Goal: Find specific page/section: Find specific page/section

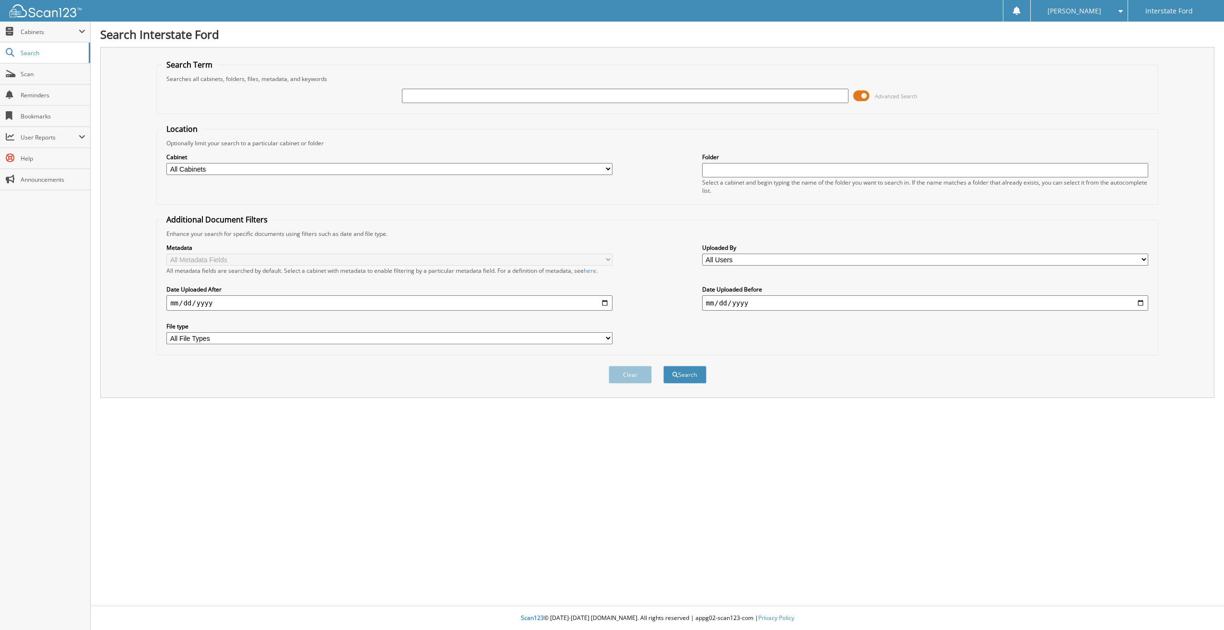
click at [506, 92] on input "text" at bounding box center [625, 96] width 446 height 14
type input "969169"
click at [663, 366] on button "Search" at bounding box center [684, 375] width 43 height 18
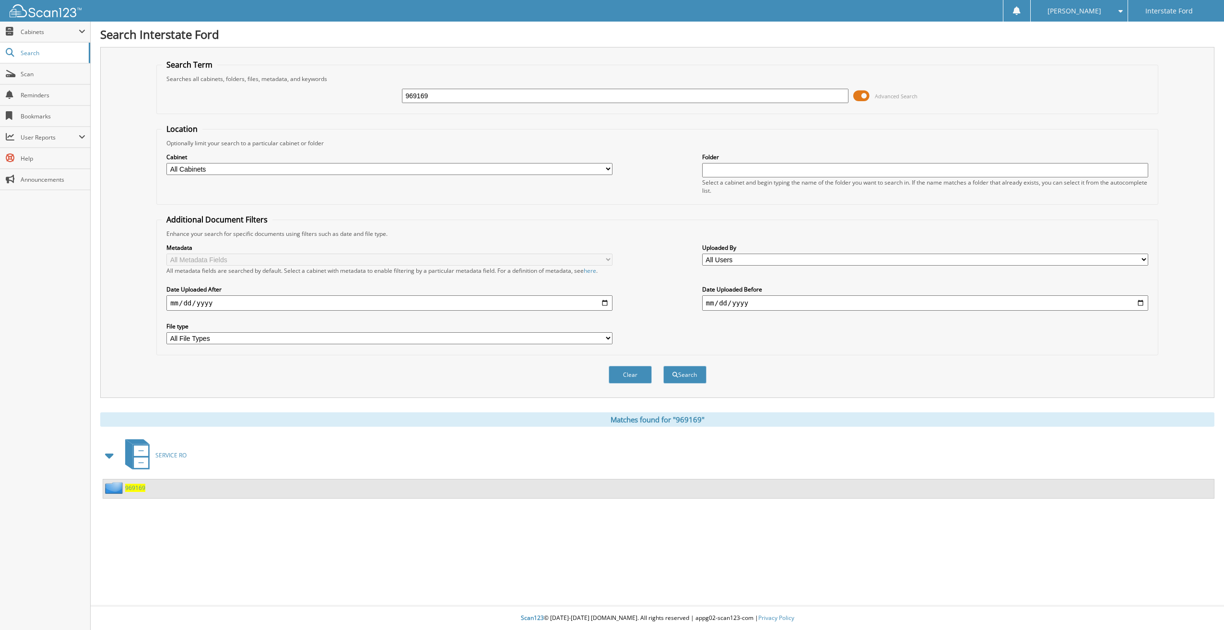
click at [139, 488] on span "969169" at bounding box center [135, 488] width 20 height 8
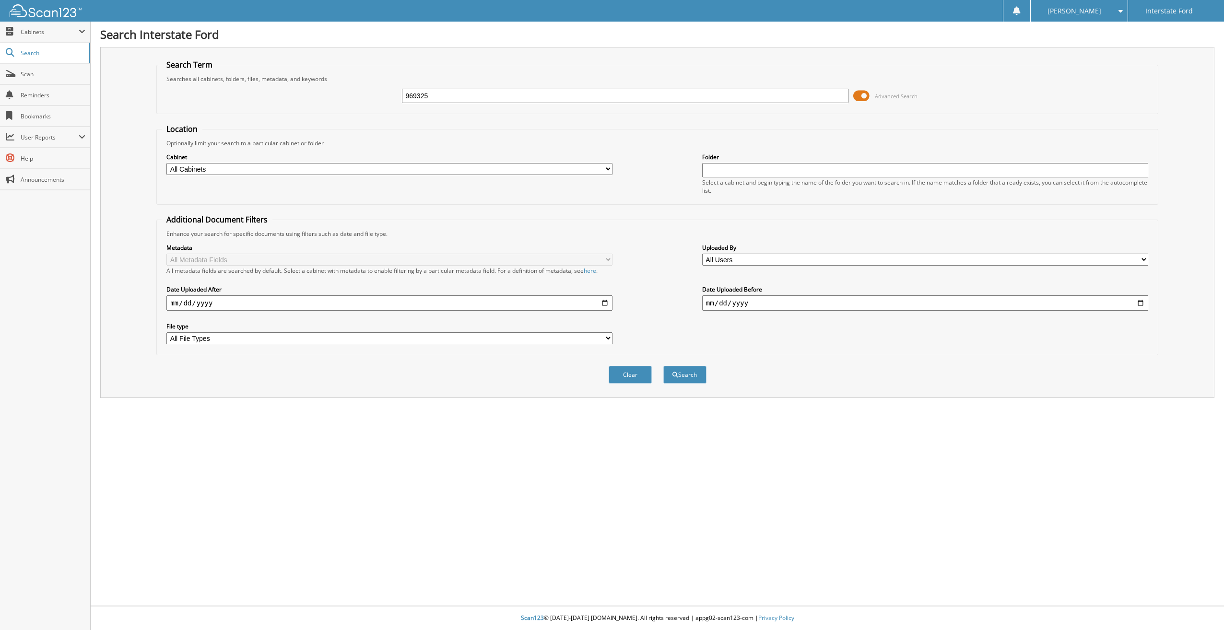
type input "969325"
click at [663, 366] on button "Search" at bounding box center [684, 375] width 43 height 18
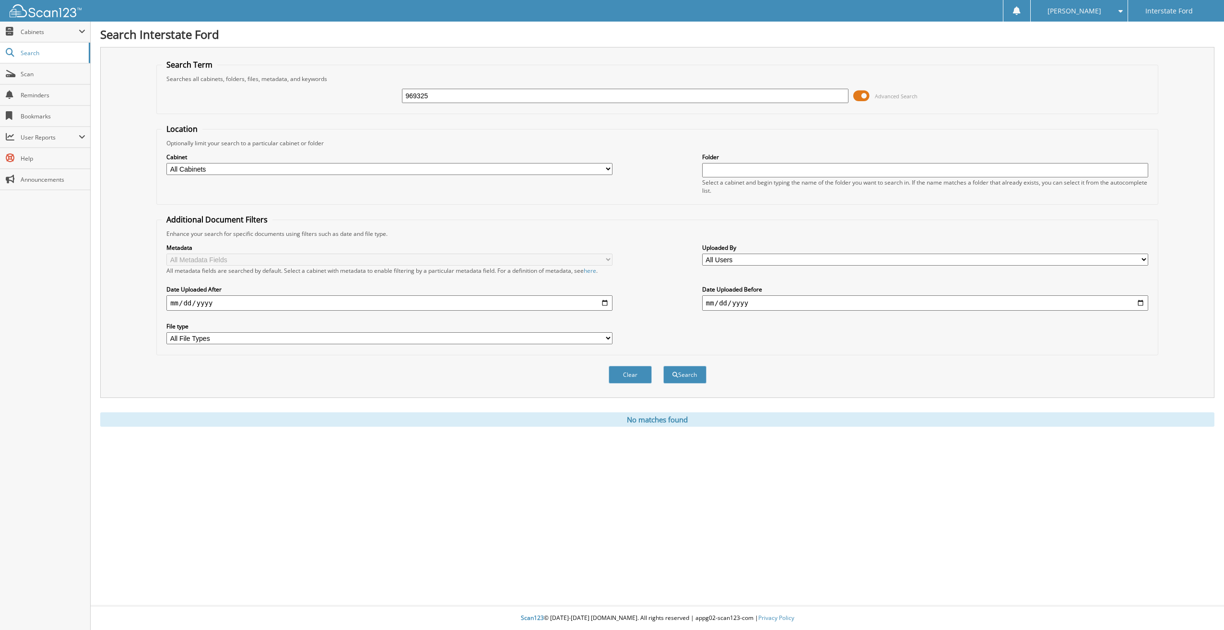
drag, startPoint x: 455, startPoint y: 100, endPoint x: 379, endPoint y: 97, distance: 75.8
click at [379, 97] on div "969325 Advanced Search" at bounding box center [657, 96] width 991 height 26
type input "969325"
click at [663, 366] on button "Search" at bounding box center [684, 375] width 43 height 18
drag, startPoint x: 456, startPoint y: 94, endPoint x: 349, endPoint y: 97, distance: 107.0
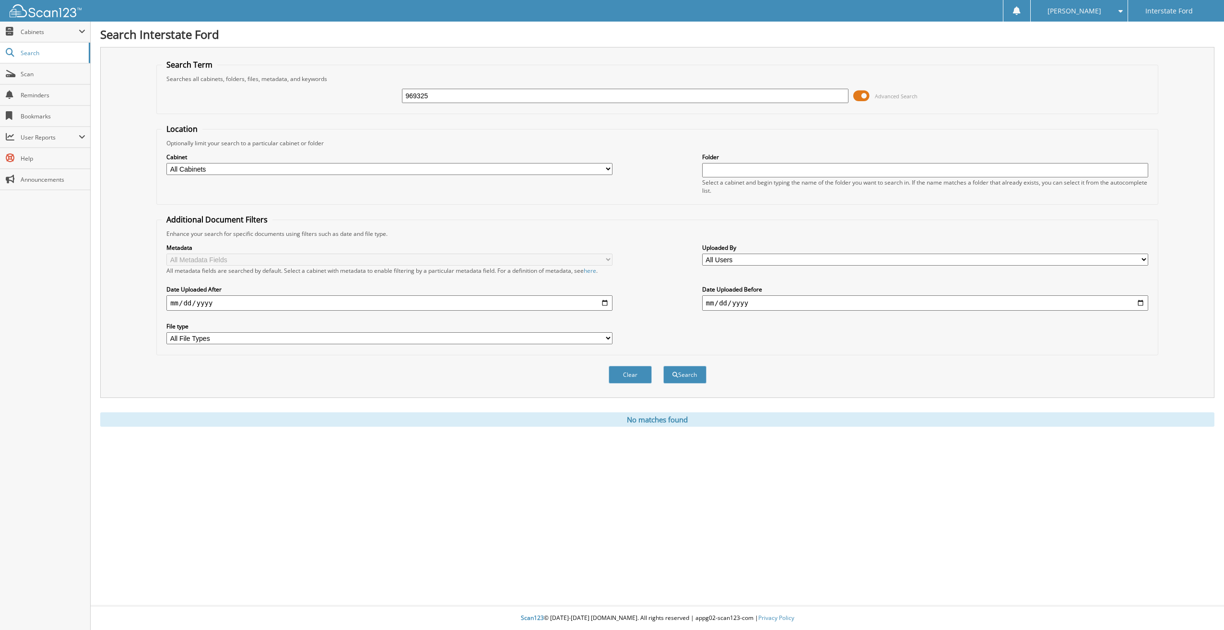
click at [350, 97] on div "969325 Advanced Search" at bounding box center [657, 96] width 991 height 26
type input "969359"
click at [663, 366] on button "Search" at bounding box center [684, 375] width 43 height 18
drag, startPoint x: 468, startPoint y: 97, endPoint x: 349, endPoint y: 101, distance: 119.0
click at [349, 101] on div "969359 Advanced Search" at bounding box center [657, 96] width 991 height 26
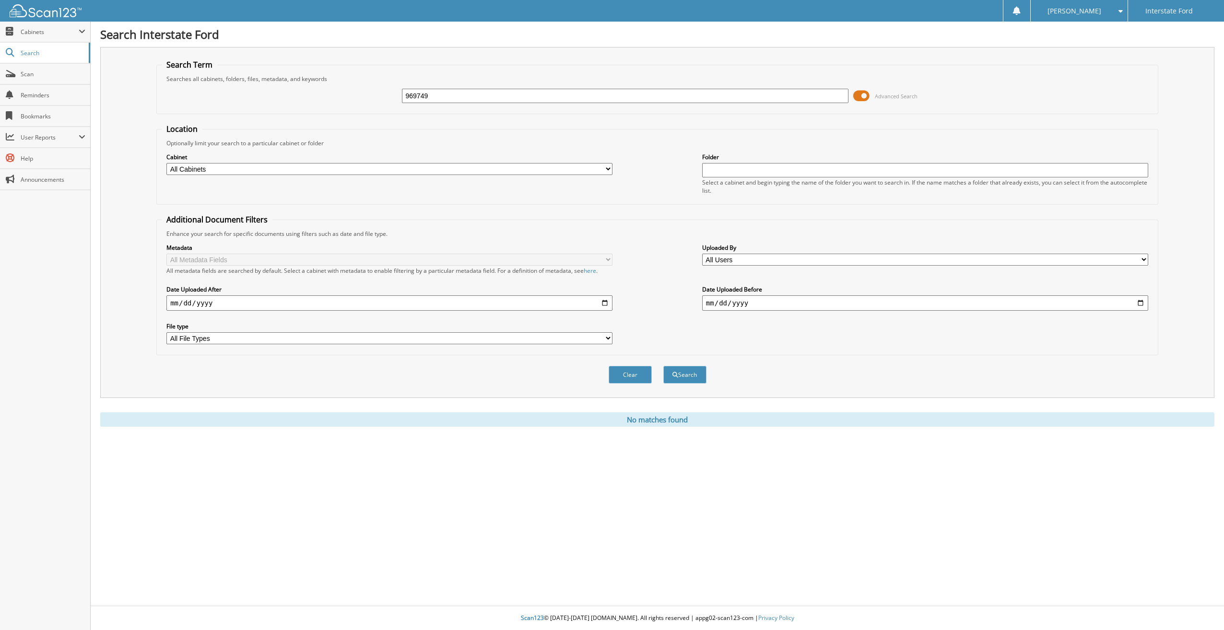
type input "969749"
click at [663, 366] on button "Search" at bounding box center [684, 375] width 43 height 18
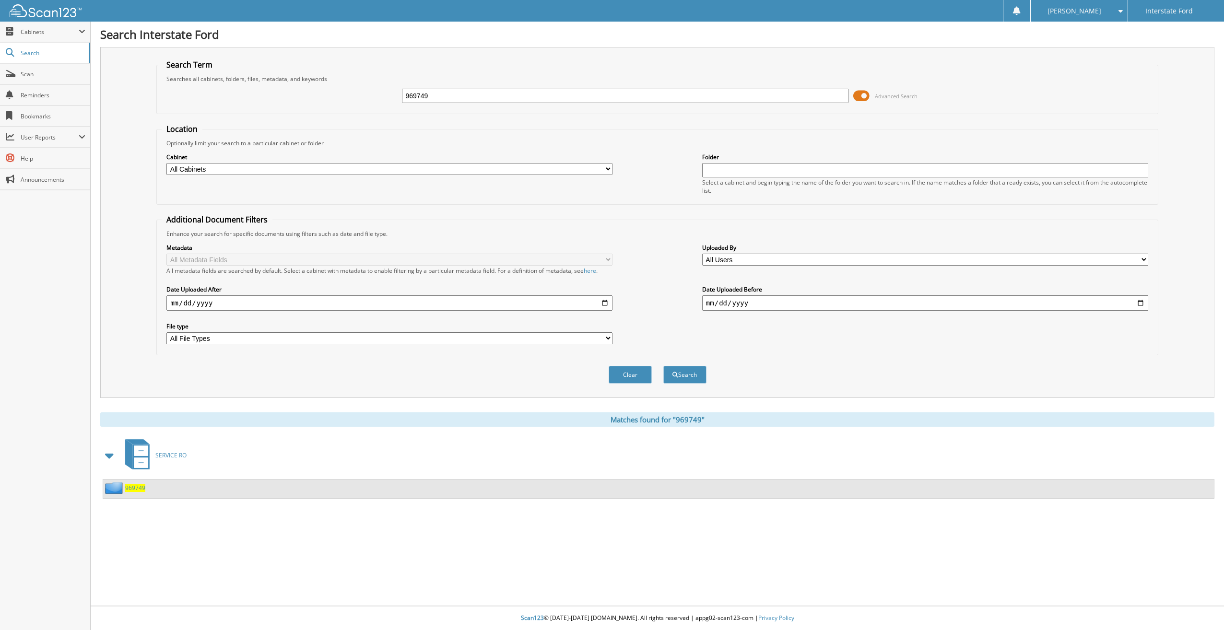
click at [134, 489] on span "969749" at bounding box center [135, 488] width 20 height 8
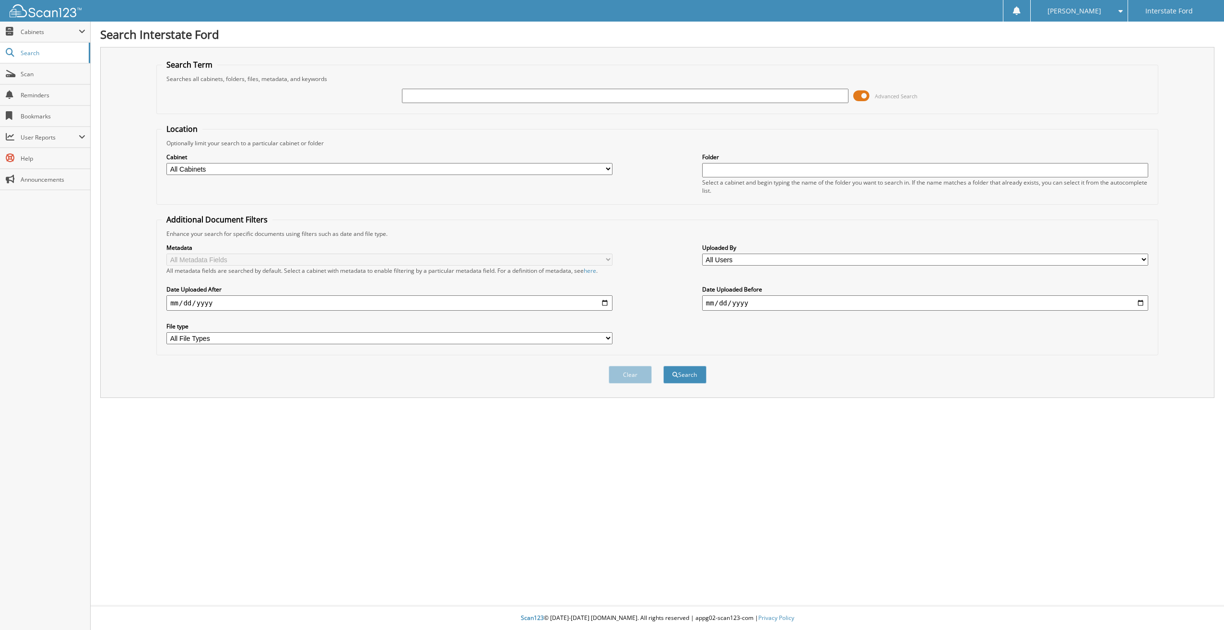
click at [452, 94] on input "text" at bounding box center [625, 96] width 446 height 14
type input "969752."
click at [663, 366] on button "Search" at bounding box center [684, 375] width 43 height 18
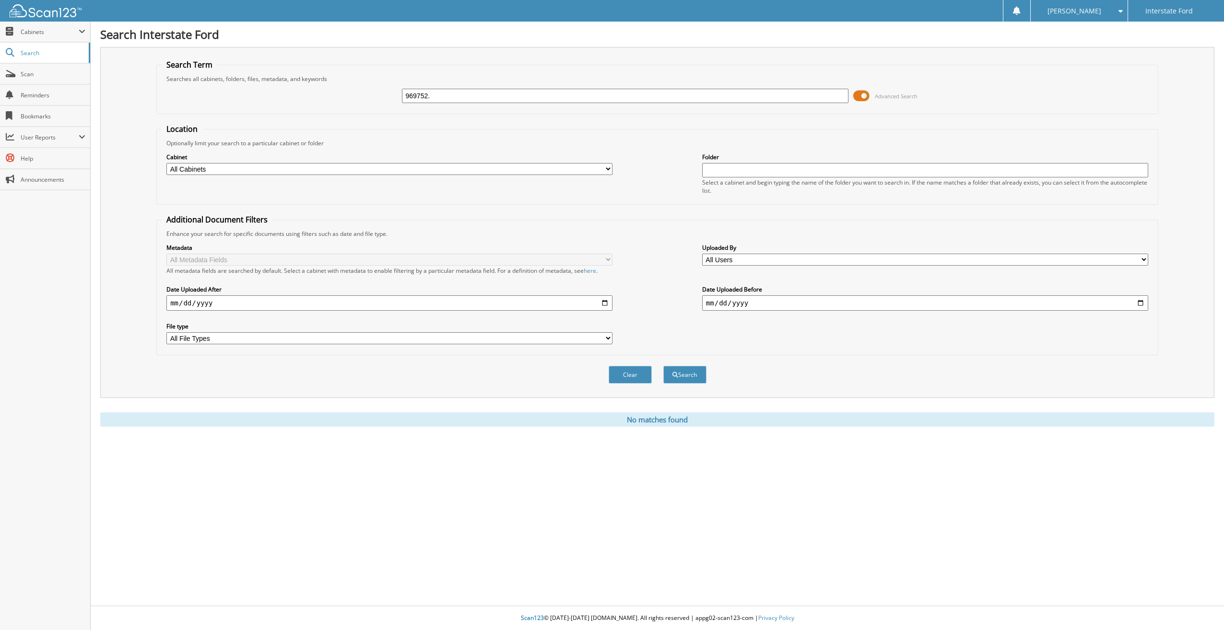
click at [452, 94] on input "969752." at bounding box center [625, 96] width 446 height 14
type input "969752"
click at [663, 366] on button "Search" at bounding box center [684, 375] width 43 height 18
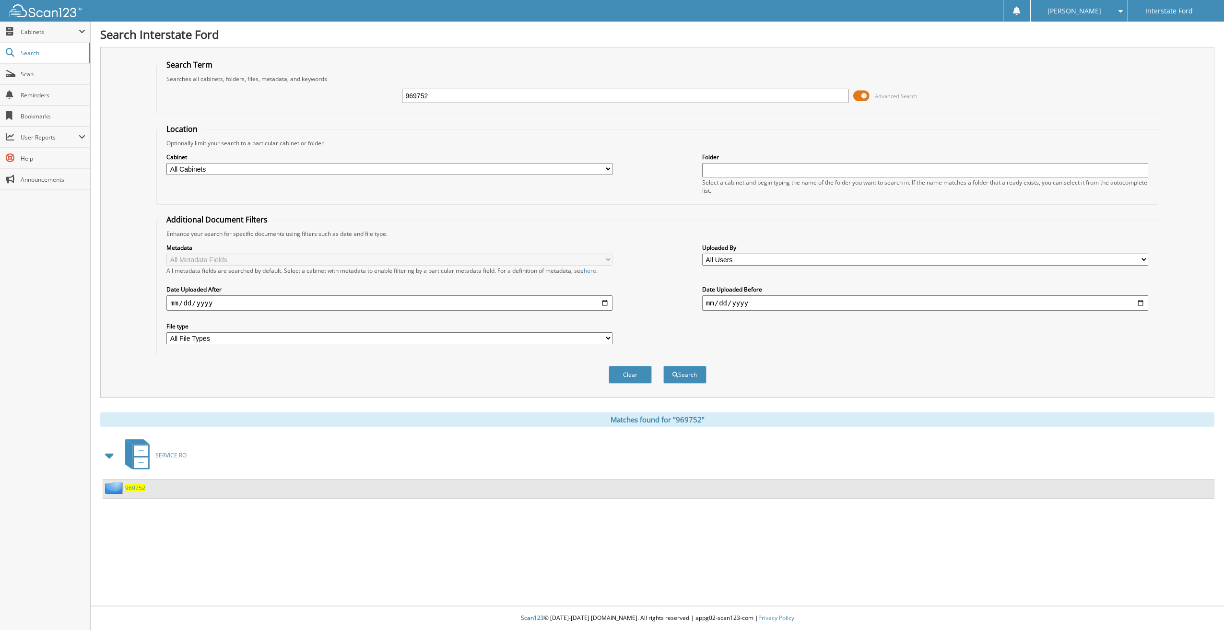
click at [128, 488] on span "969752" at bounding box center [135, 488] width 20 height 8
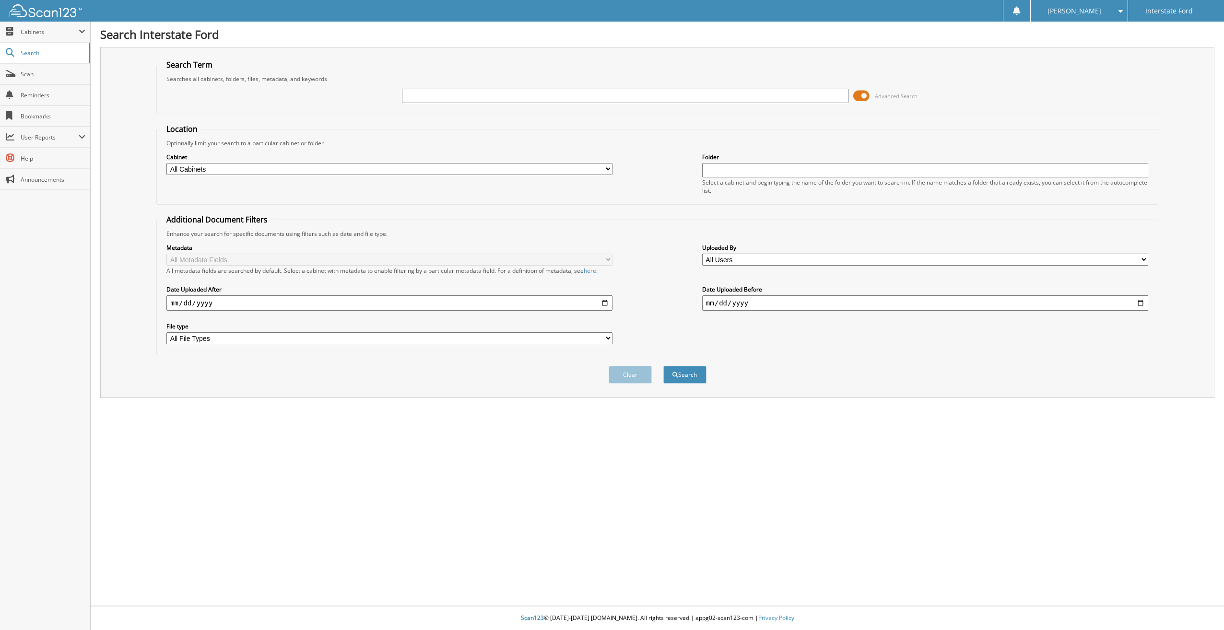
click at [455, 93] on input "text" at bounding box center [625, 96] width 446 height 14
type input "969723"
click at [663, 366] on button "Search" at bounding box center [684, 375] width 43 height 18
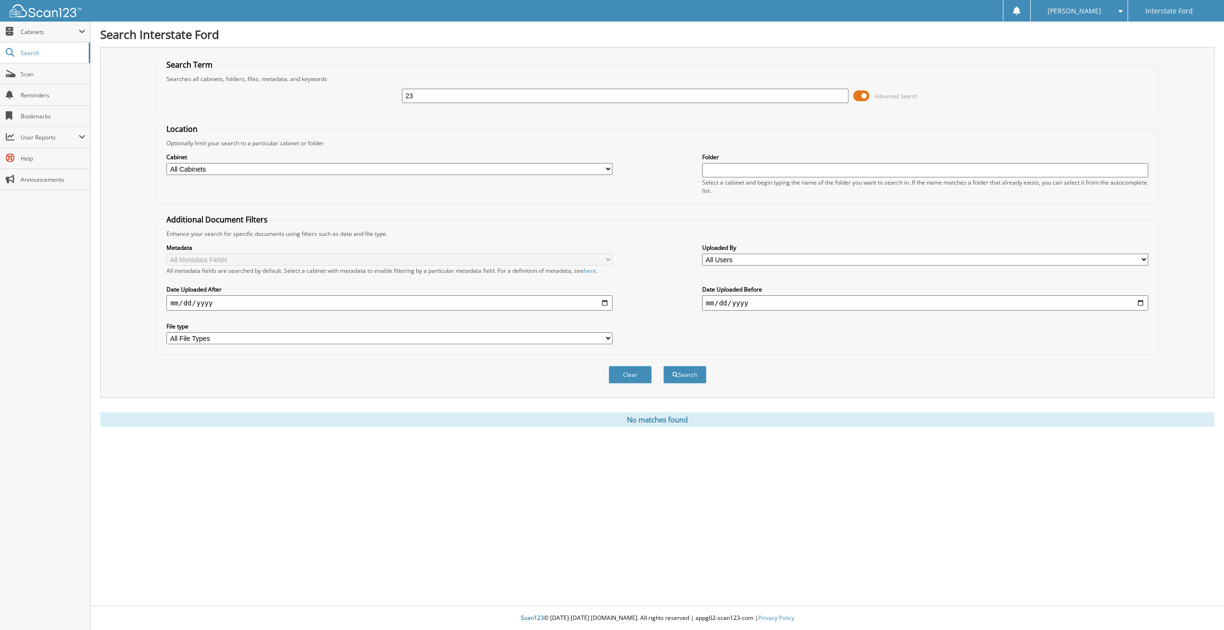
type input "3"
click at [455, 93] on input "text" at bounding box center [625, 96] width 446 height 14
type input "969824"
click at [663, 366] on button "Search" at bounding box center [684, 375] width 43 height 18
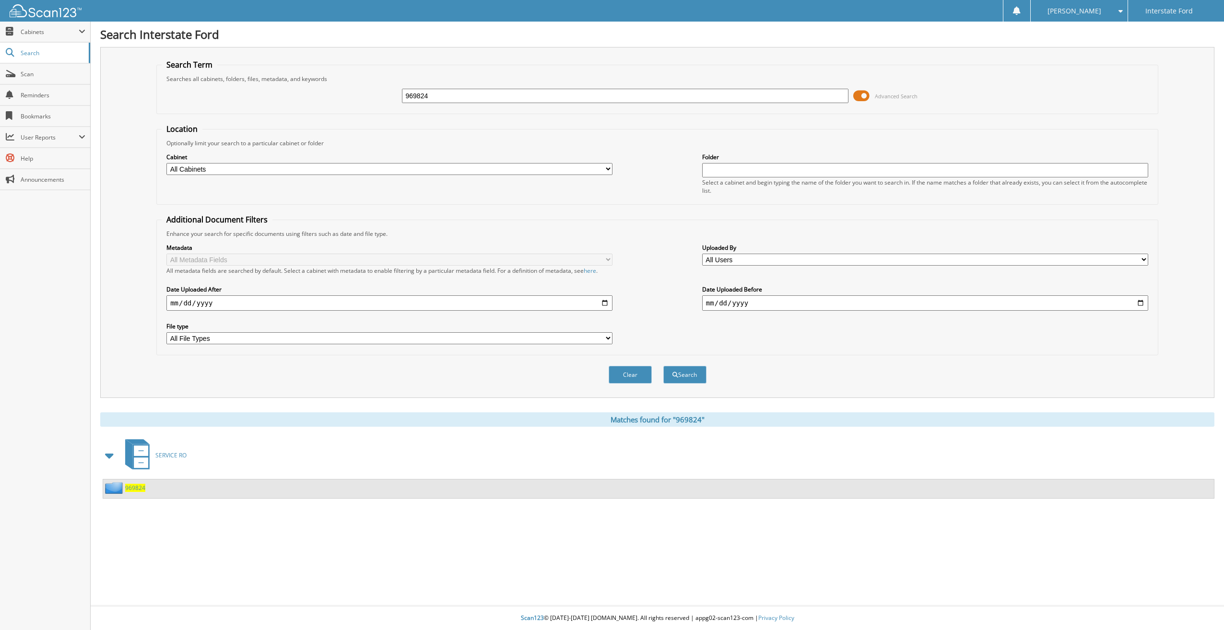
click at [137, 493] on div "969824" at bounding box center [124, 488] width 42 height 12
click at [141, 489] on span "969824" at bounding box center [135, 488] width 20 height 8
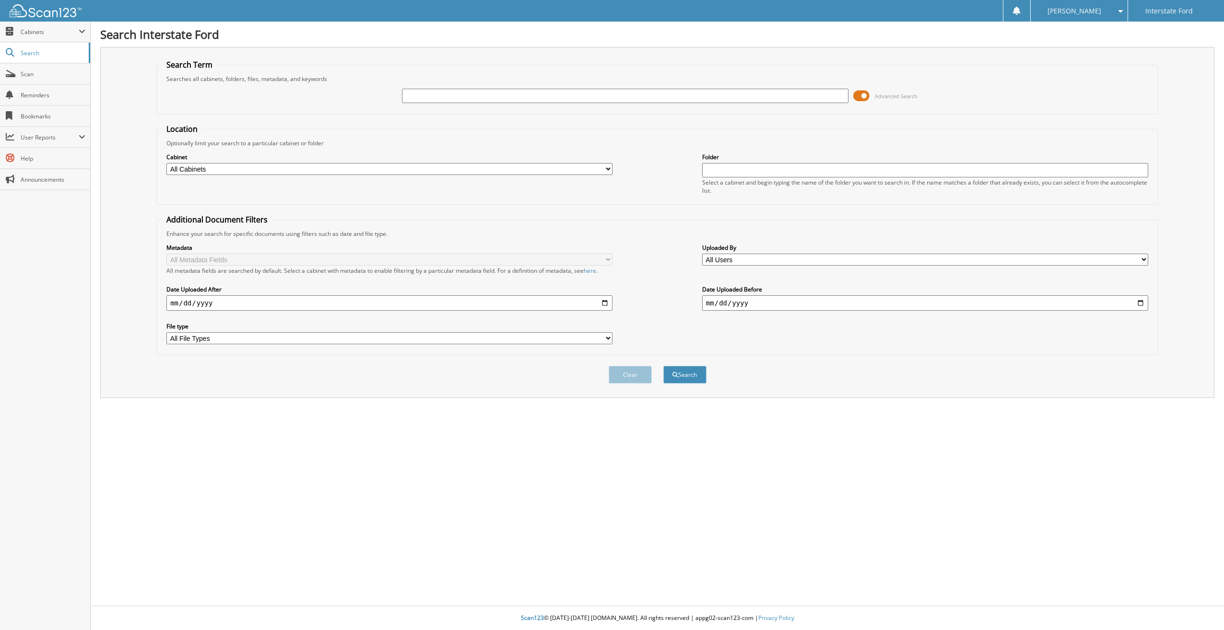
click at [452, 97] on input "text" at bounding box center [625, 96] width 446 height 14
type input "969833"
click at [663, 366] on button "Search" at bounding box center [684, 375] width 43 height 18
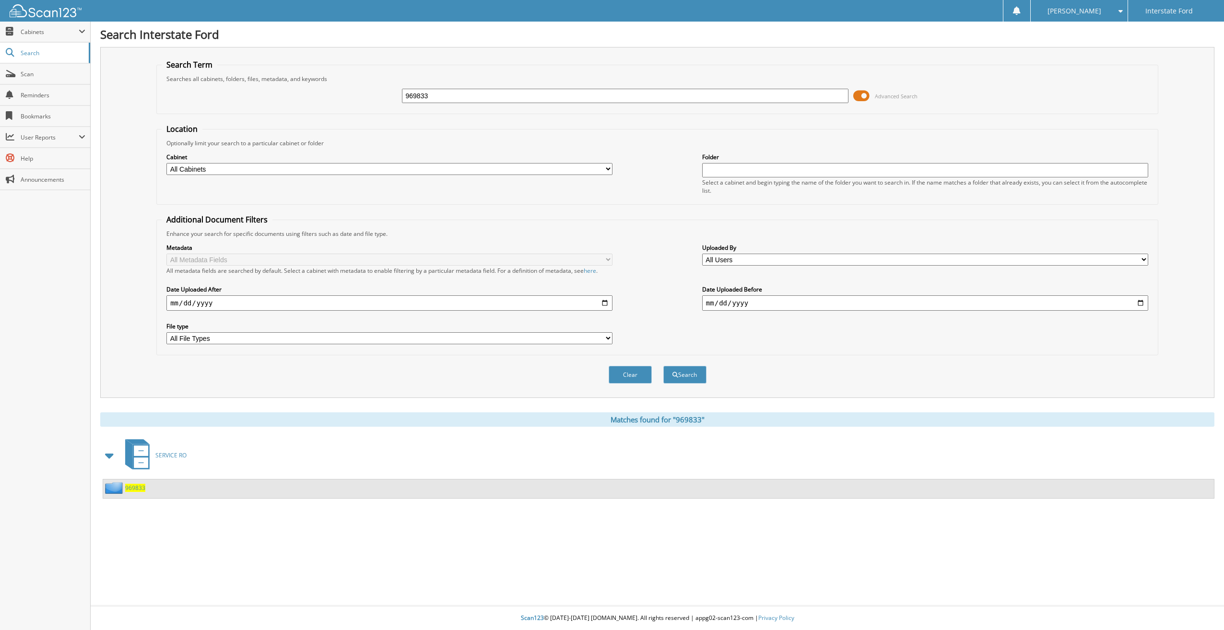
click at [139, 490] on span "969833" at bounding box center [135, 488] width 20 height 8
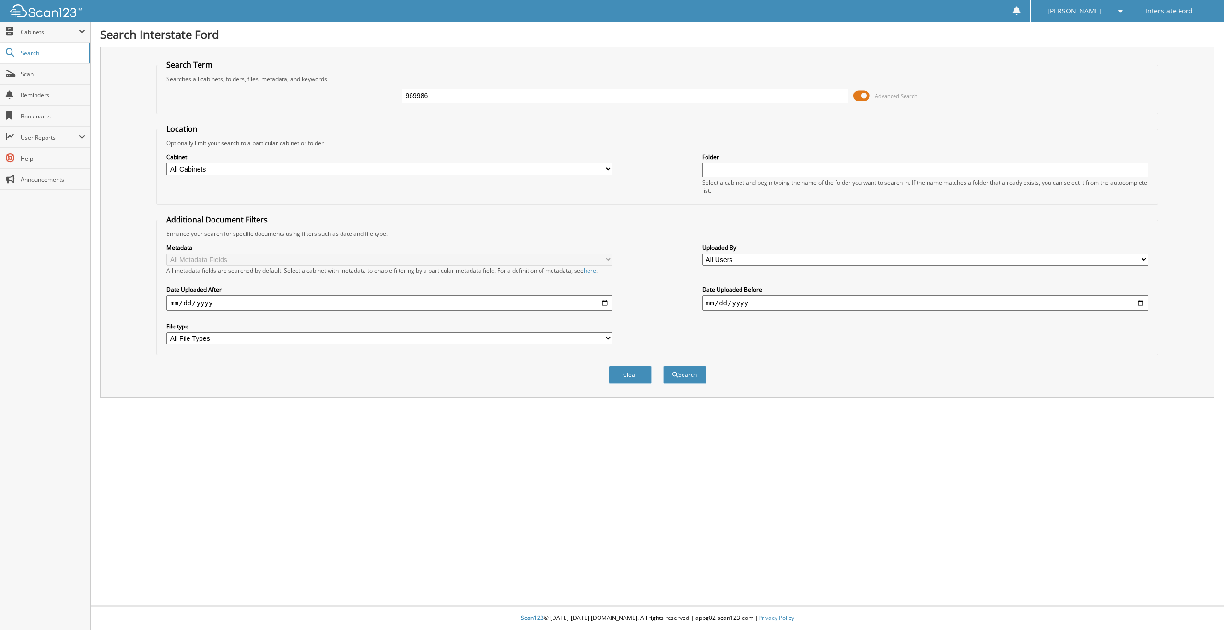
type input "969986"
click at [663, 366] on button "Search" at bounding box center [684, 375] width 43 height 18
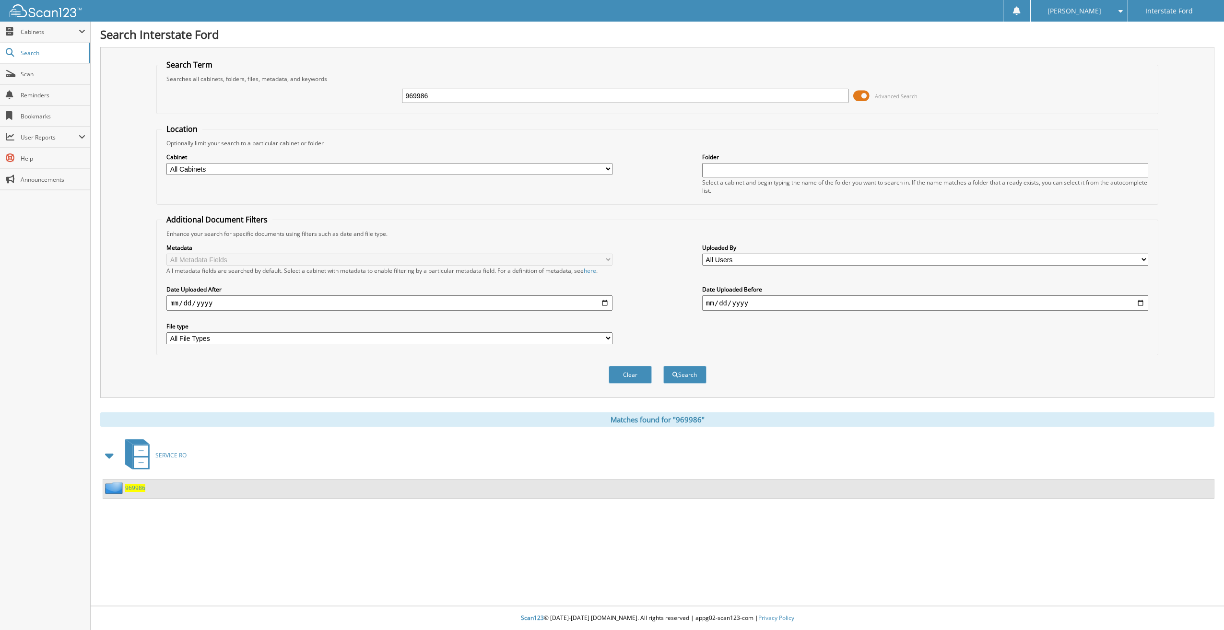
click at [125, 490] on span "969986" at bounding box center [135, 488] width 20 height 8
